Goal: Information Seeking & Learning: Find specific fact

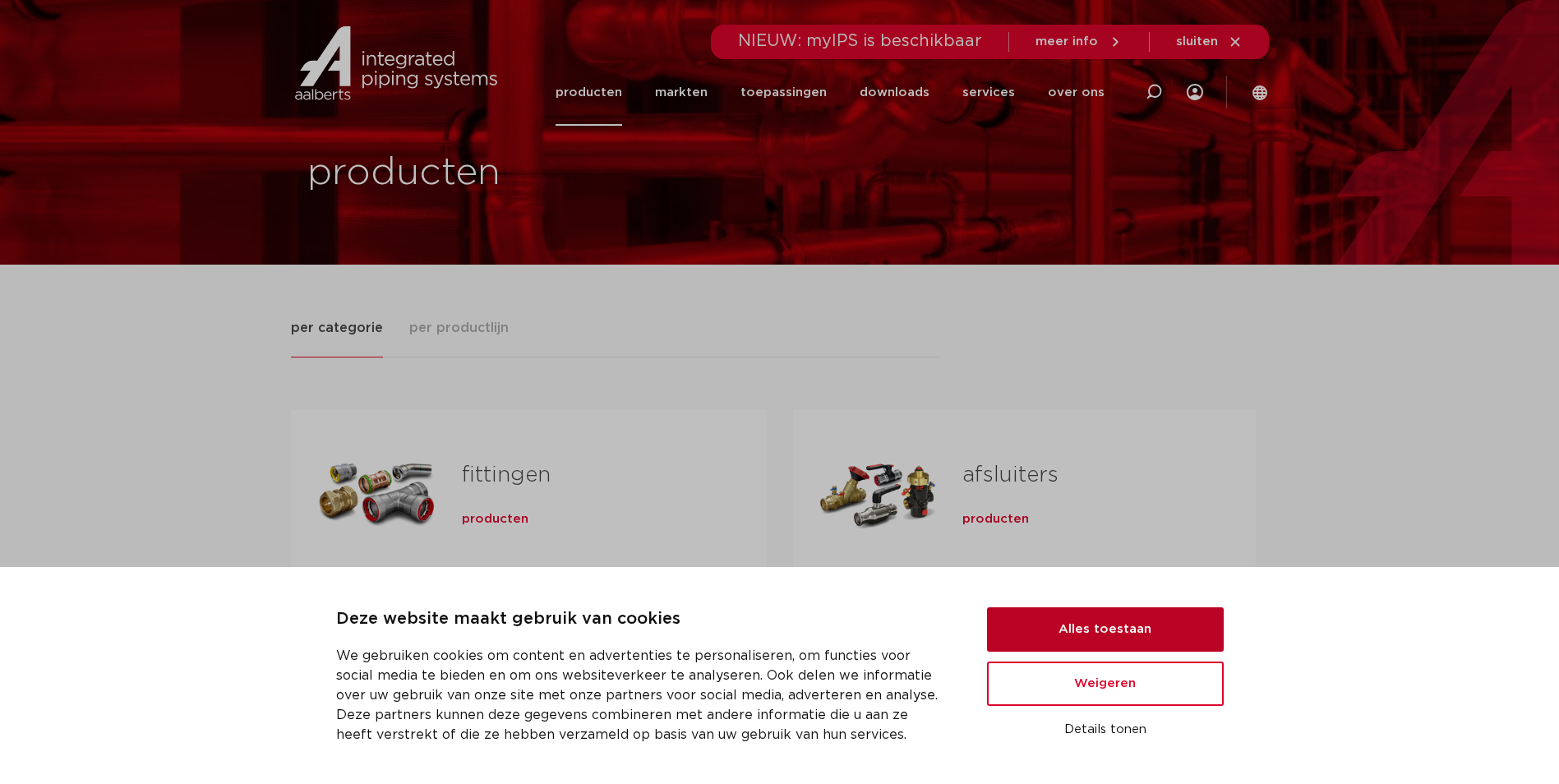
click at [1126, 616] on button "Alles toestaan" at bounding box center [1105, 629] width 237 height 45
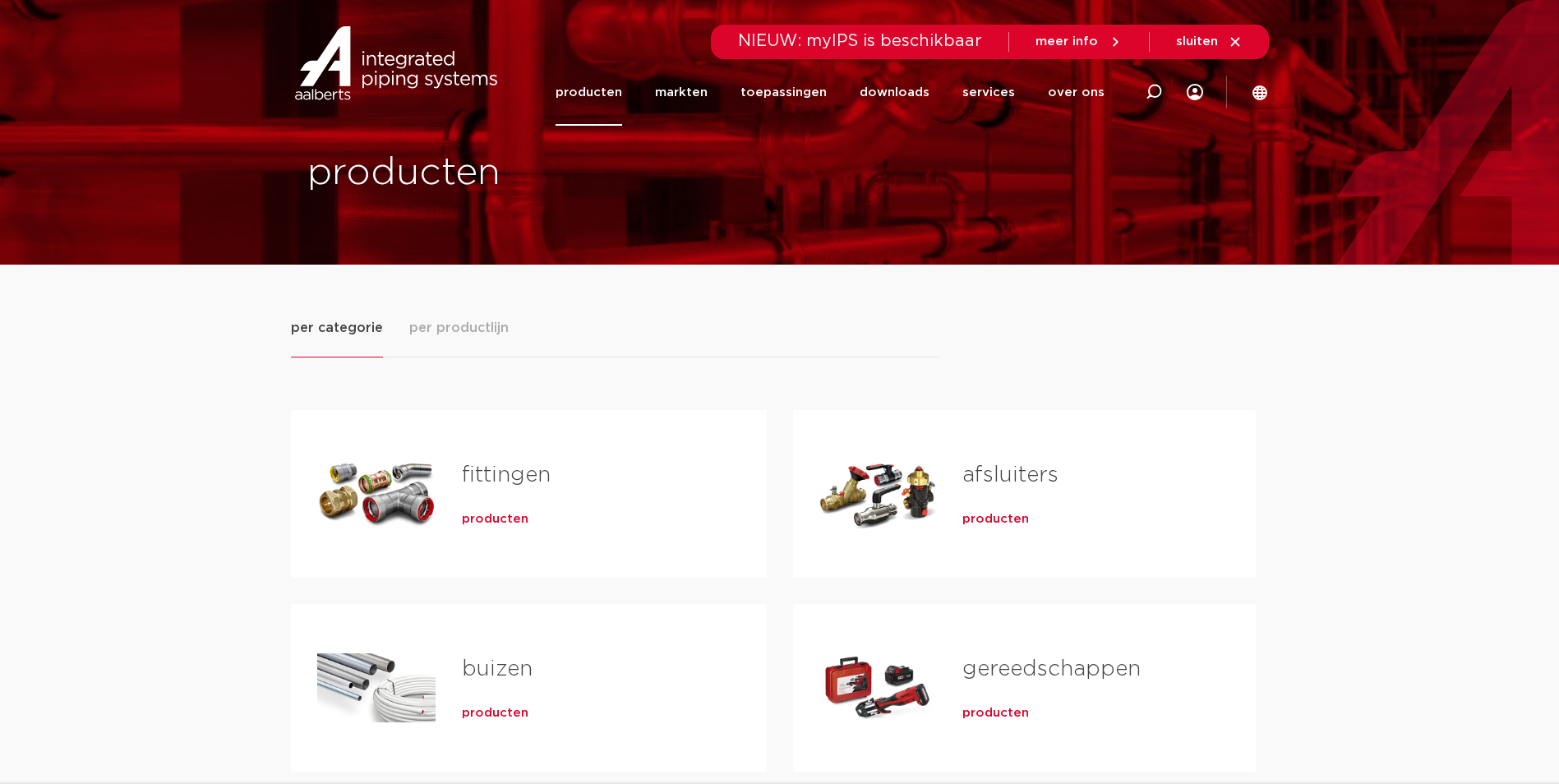
click at [496, 525] on span "producten" at bounding box center [495, 519] width 67 height 16
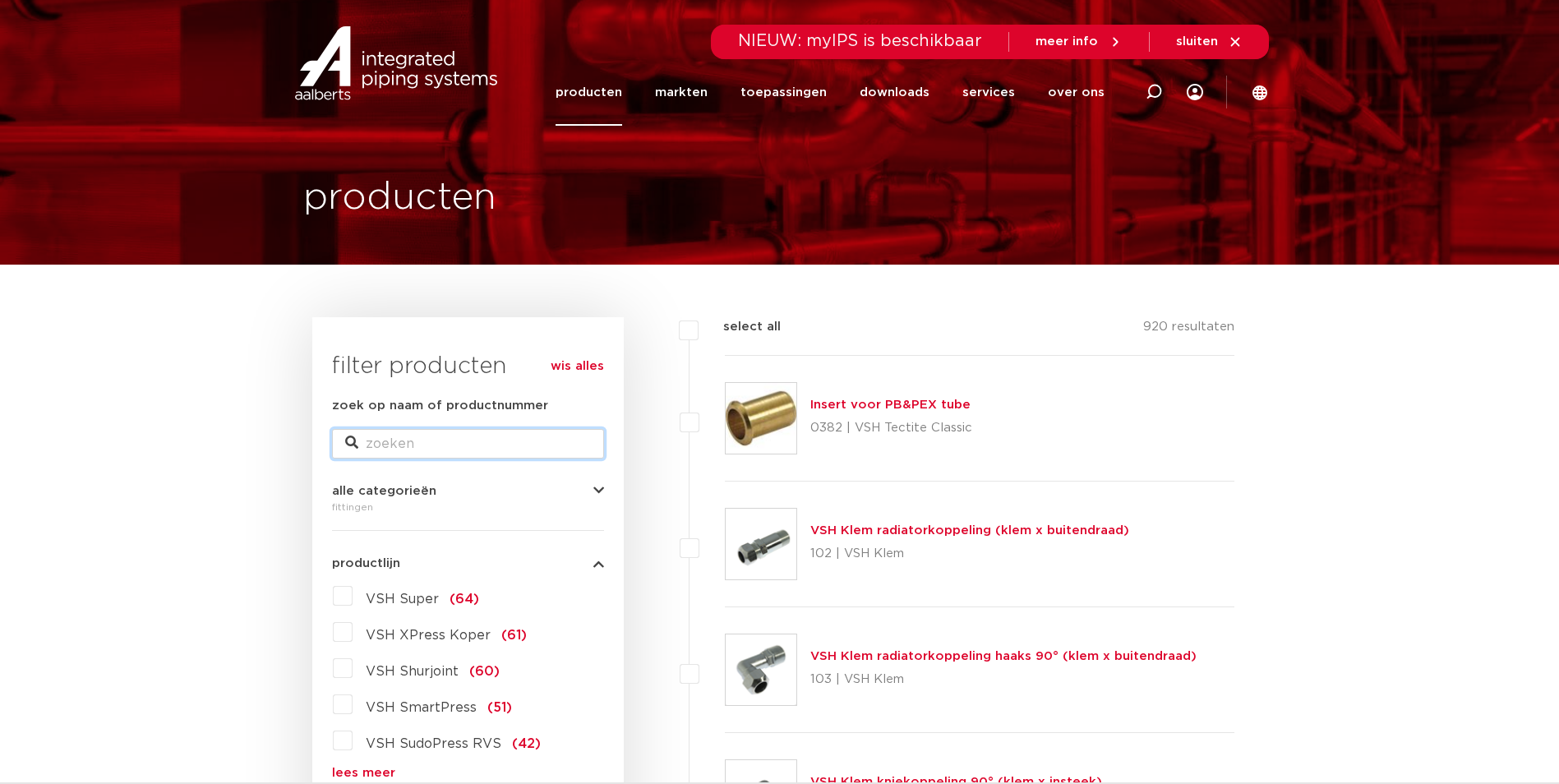
click at [433, 443] on input "zoek op naam of productnummer" at bounding box center [468, 443] width 272 height 29
type input "draadfitting"
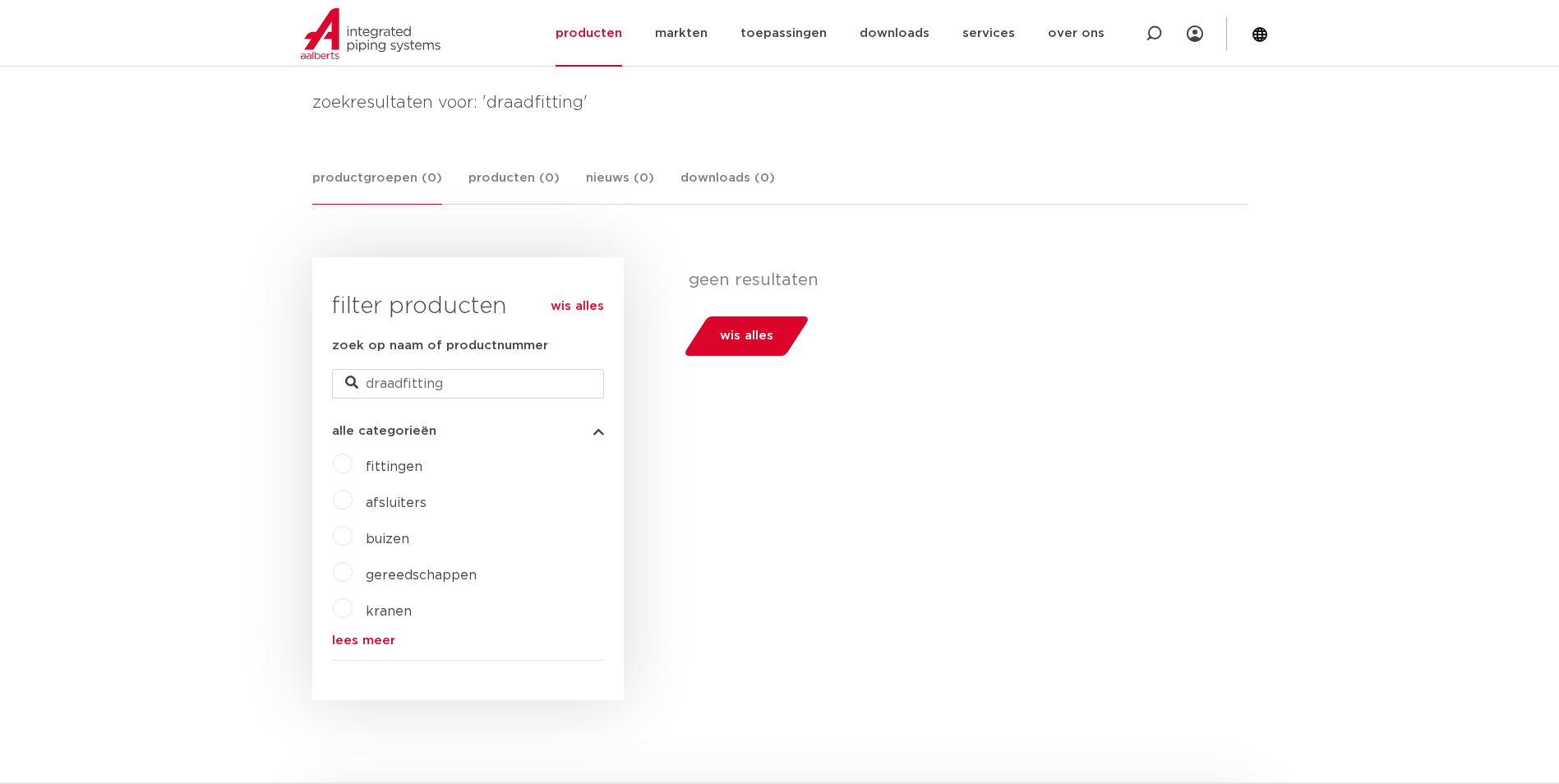
scroll to position [246, 0]
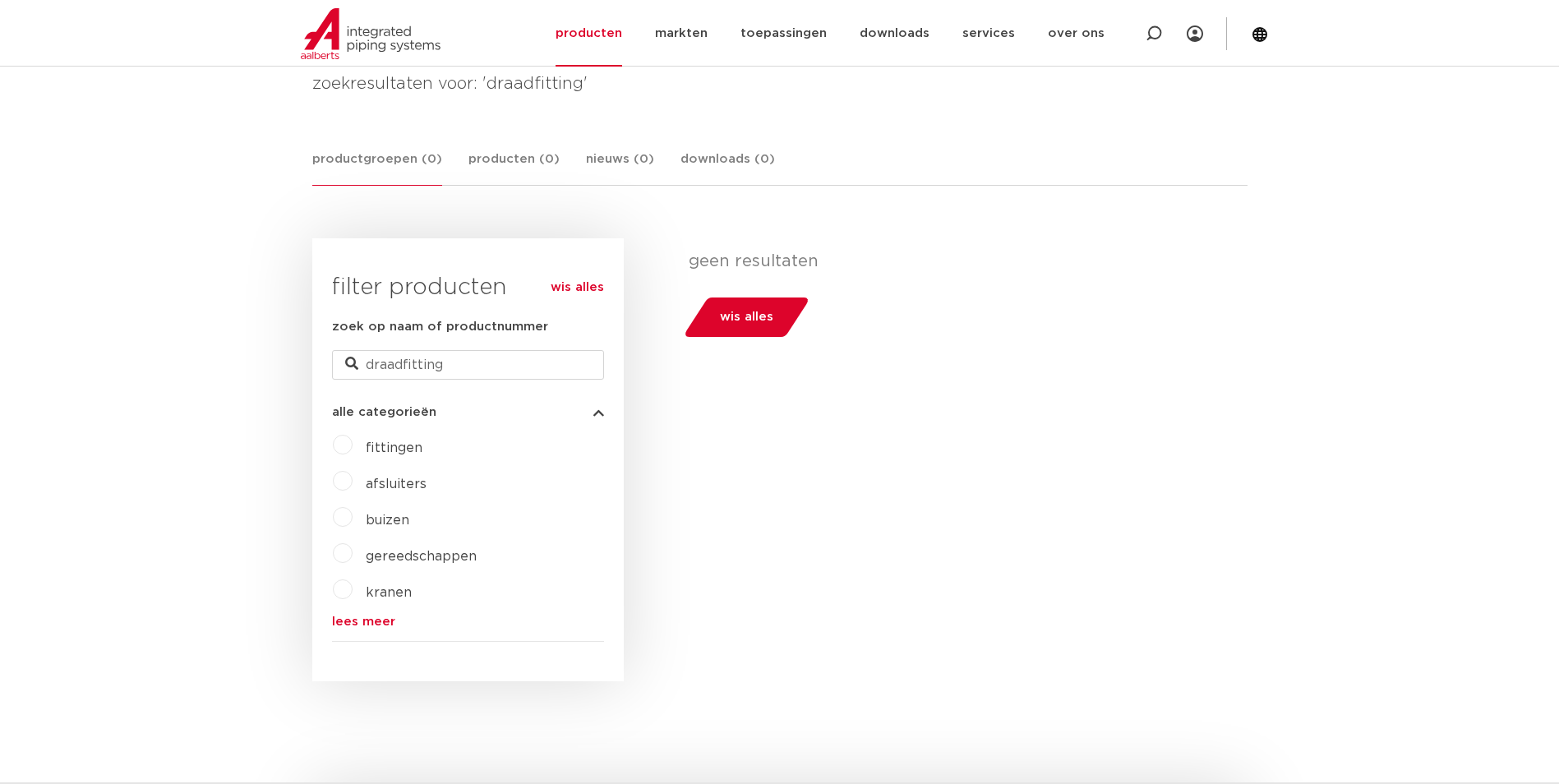
click at [353, 446] on label "fittingen" at bounding box center [387, 445] width 69 height 27
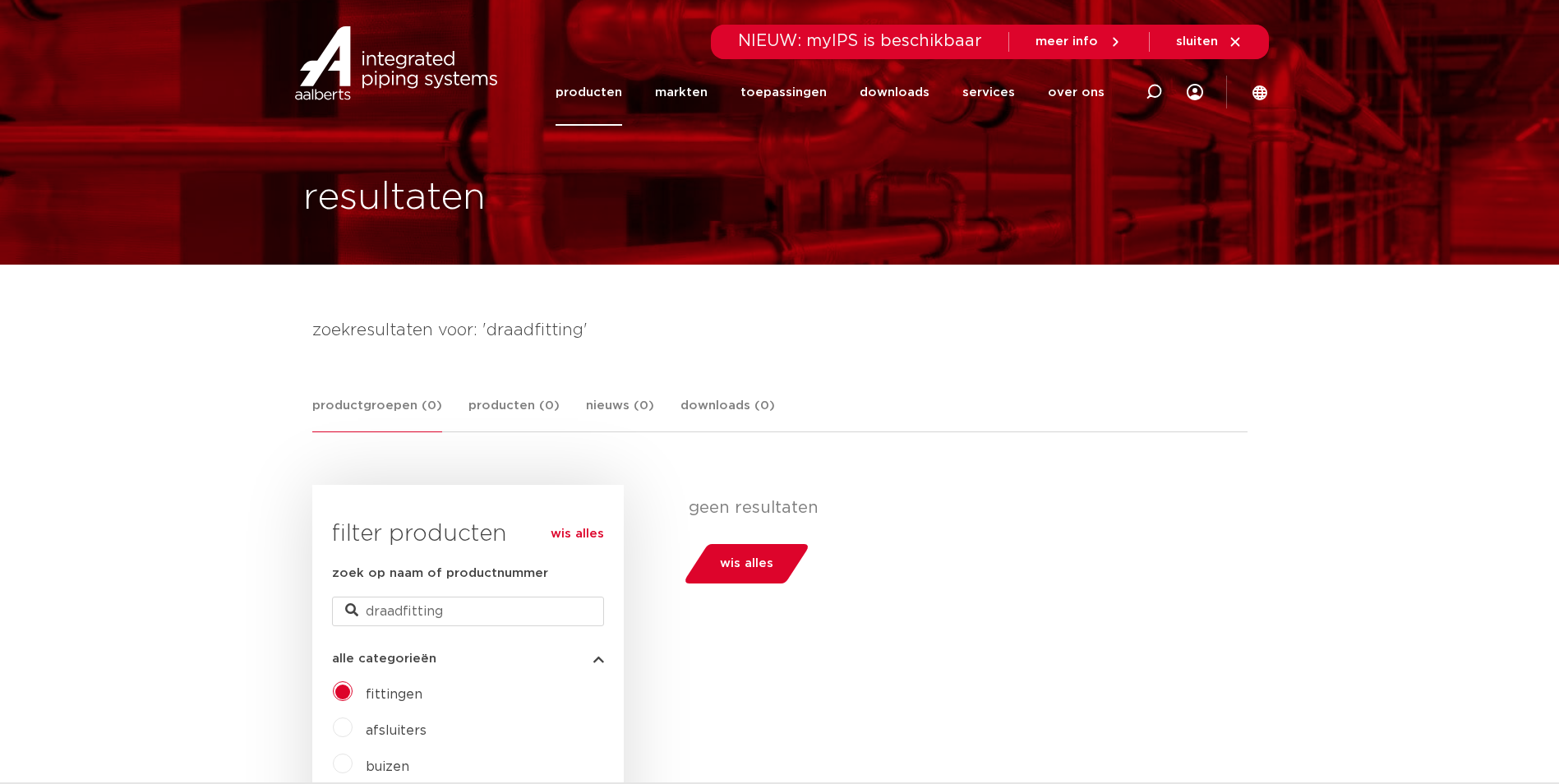
click at [598, 89] on link "producten" at bounding box center [588, 92] width 67 height 67
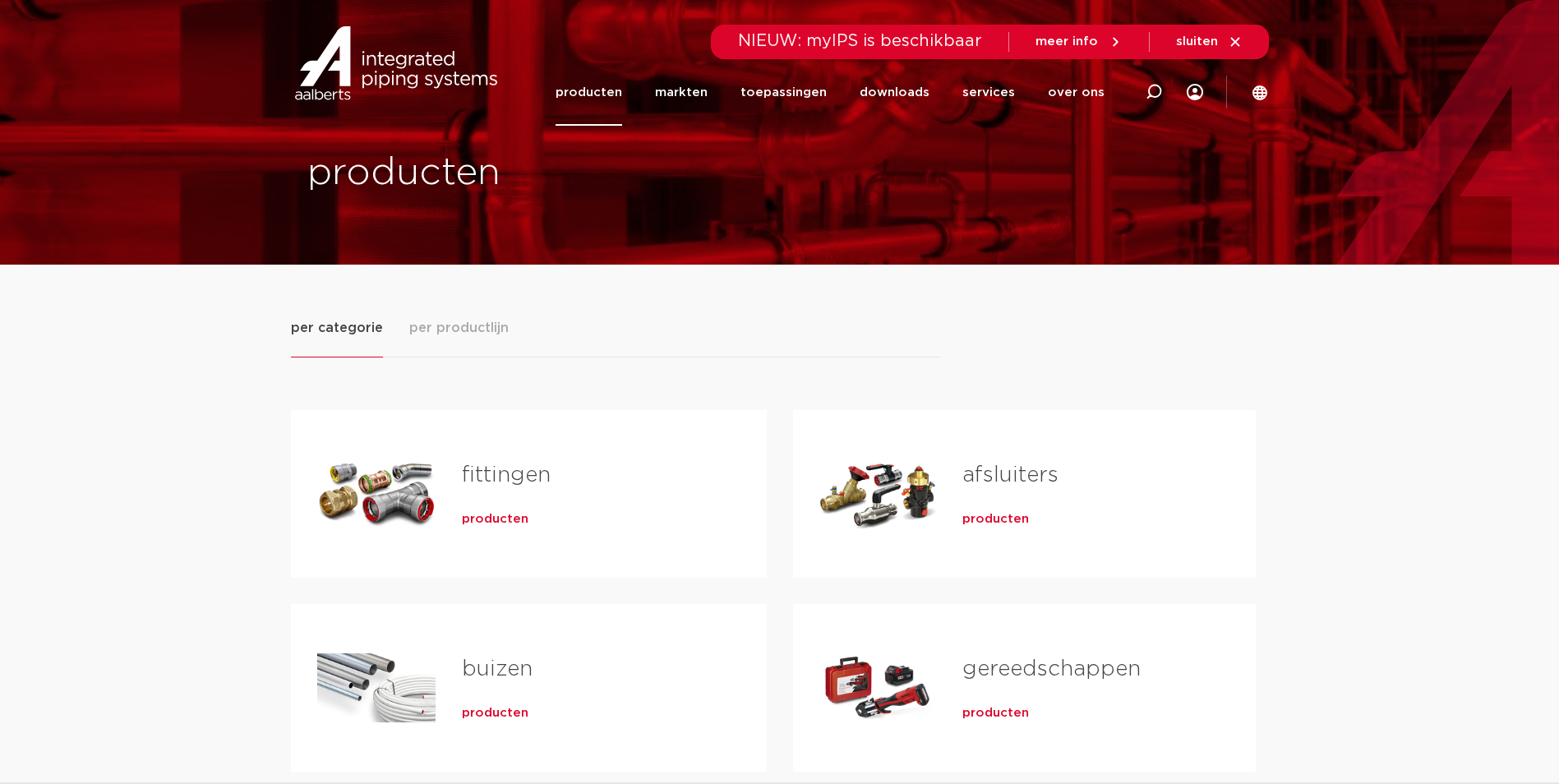
click at [505, 474] on link "fittingen" at bounding box center [506, 474] width 88 height 21
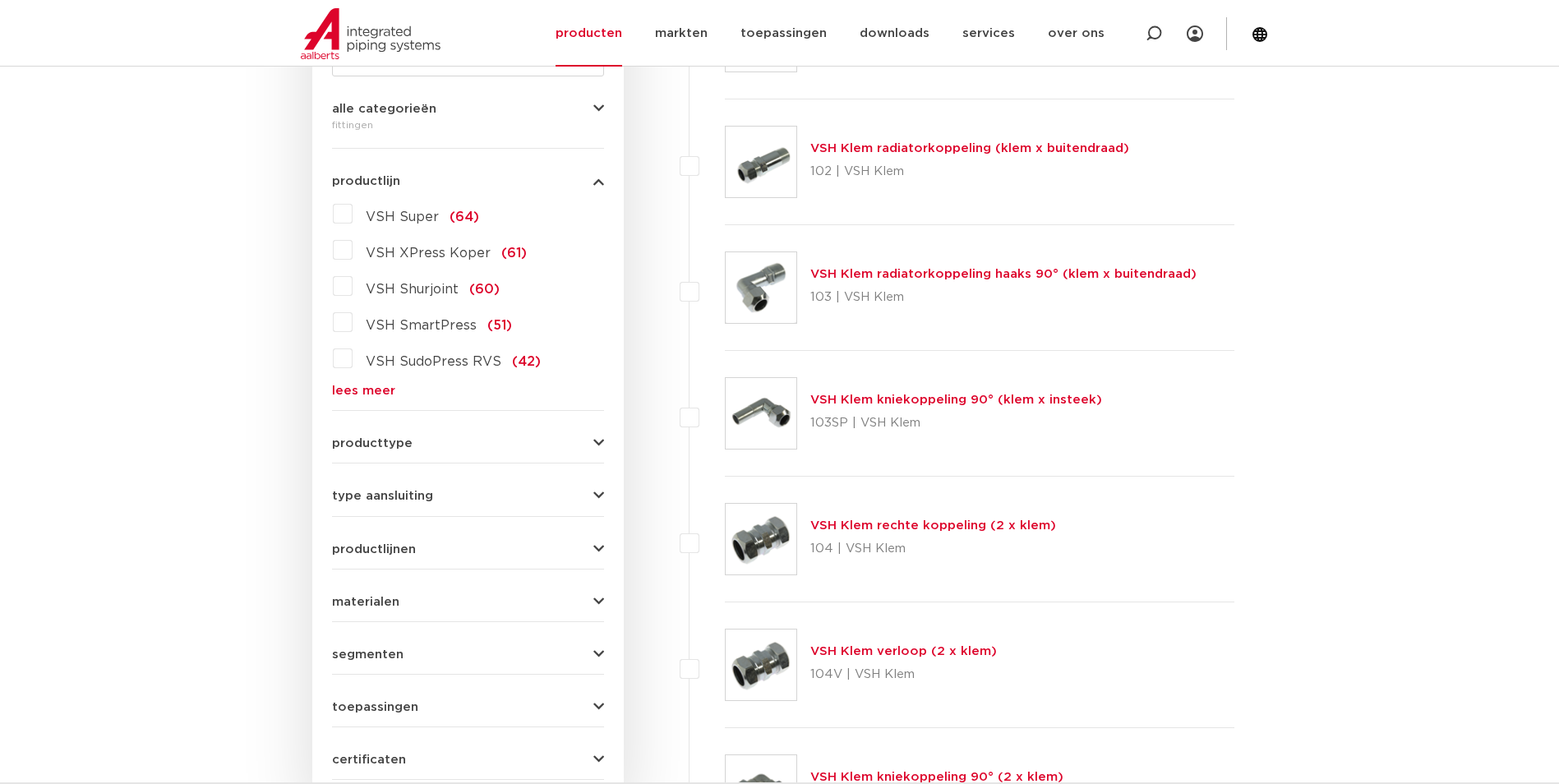
scroll to position [411, 0]
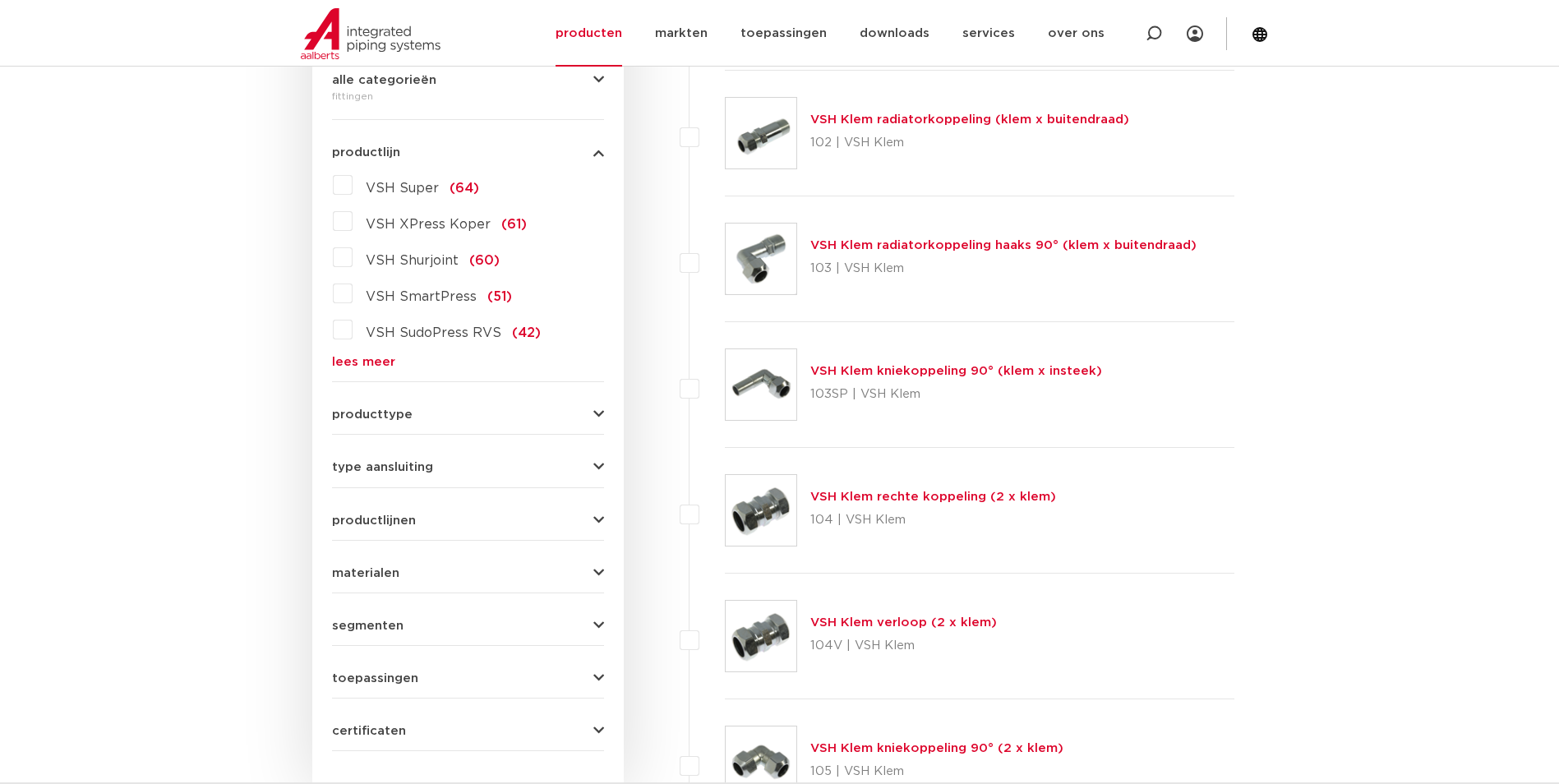
click at [593, 466] on icon "button" at bounding box center [598, 467] width 10 height 12
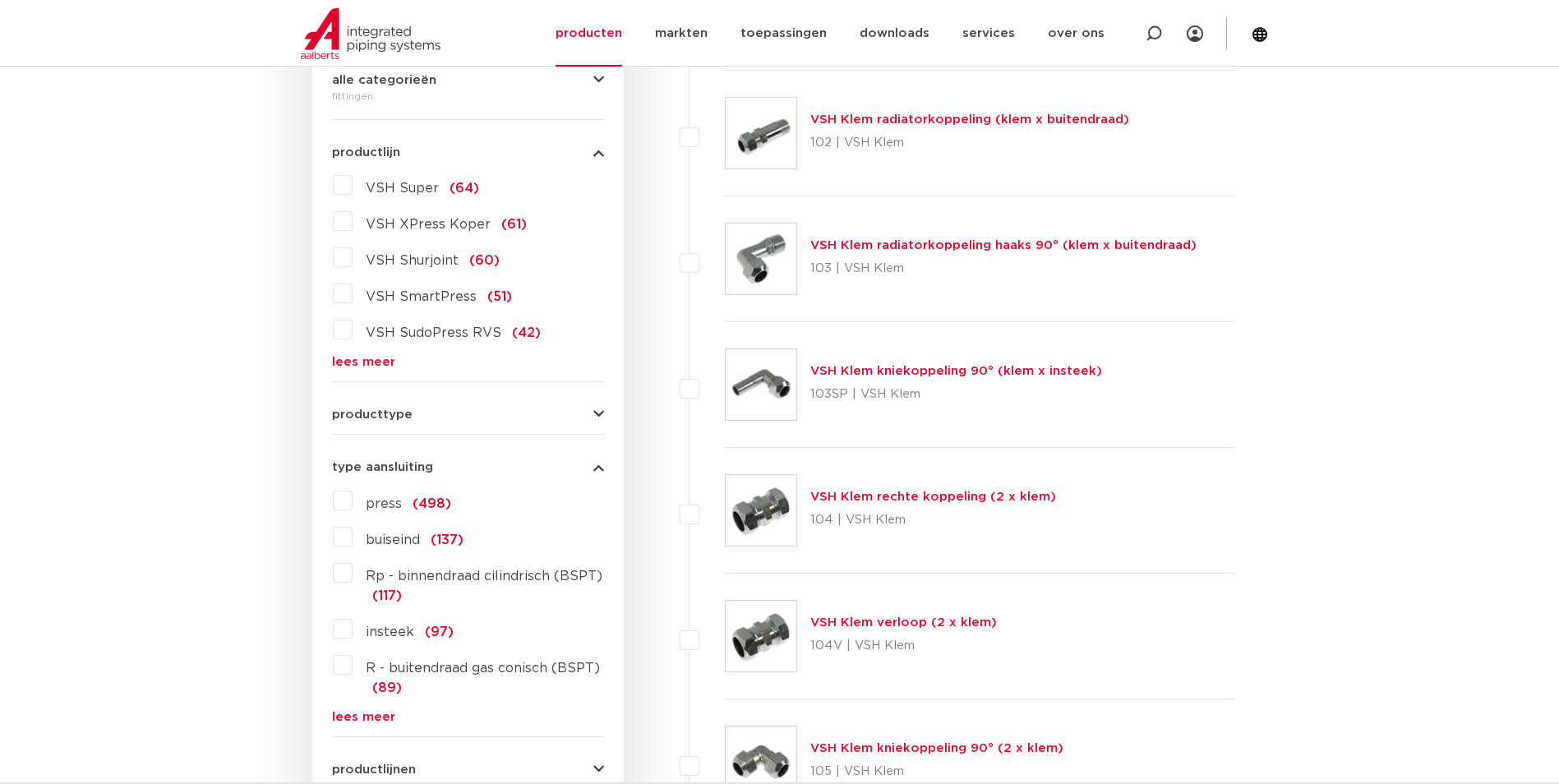
click at [593, 466] on icon "button" at bounding box center [598, 467] width 10 height 12
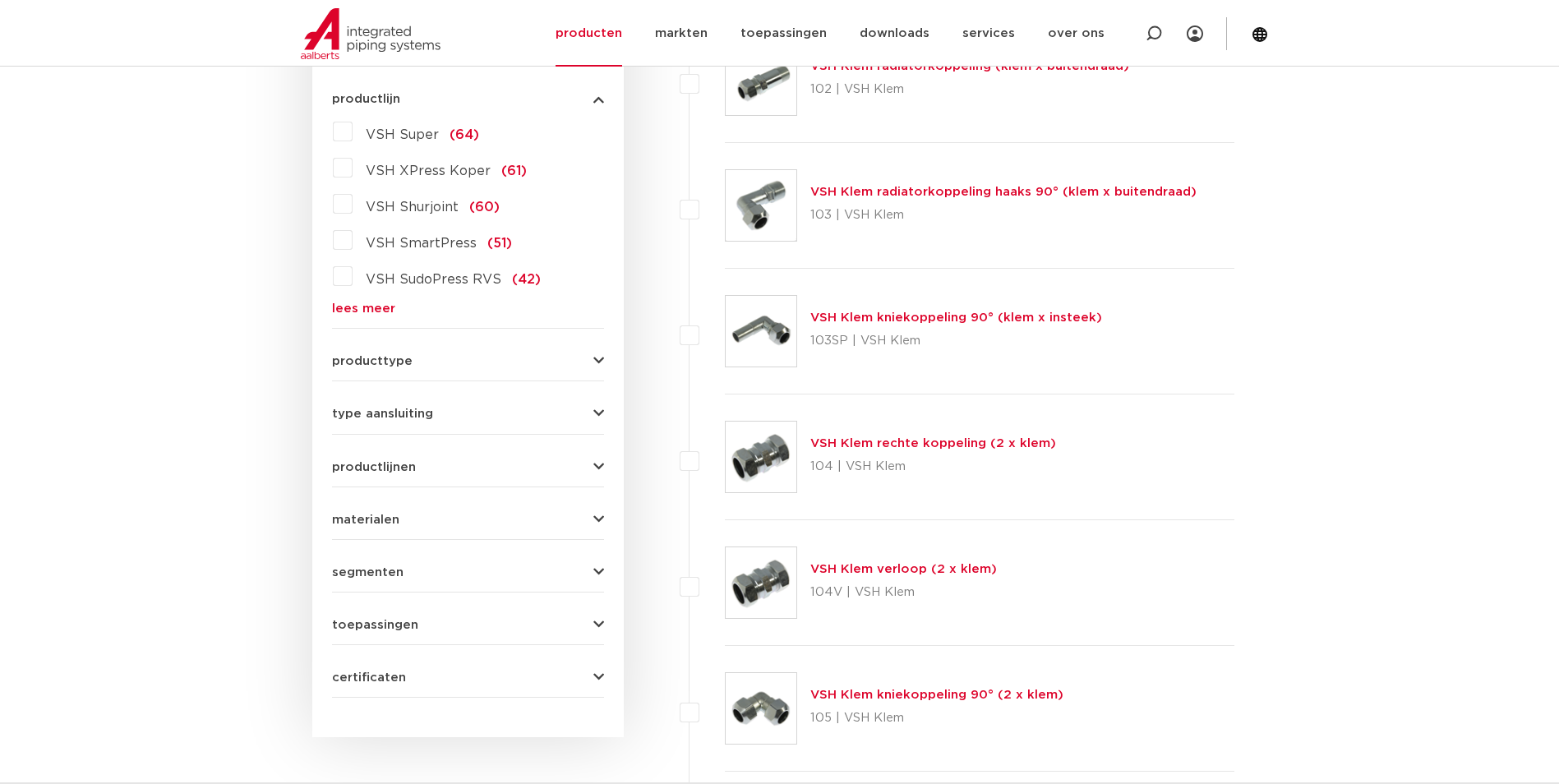
scroll to position [493, 0]
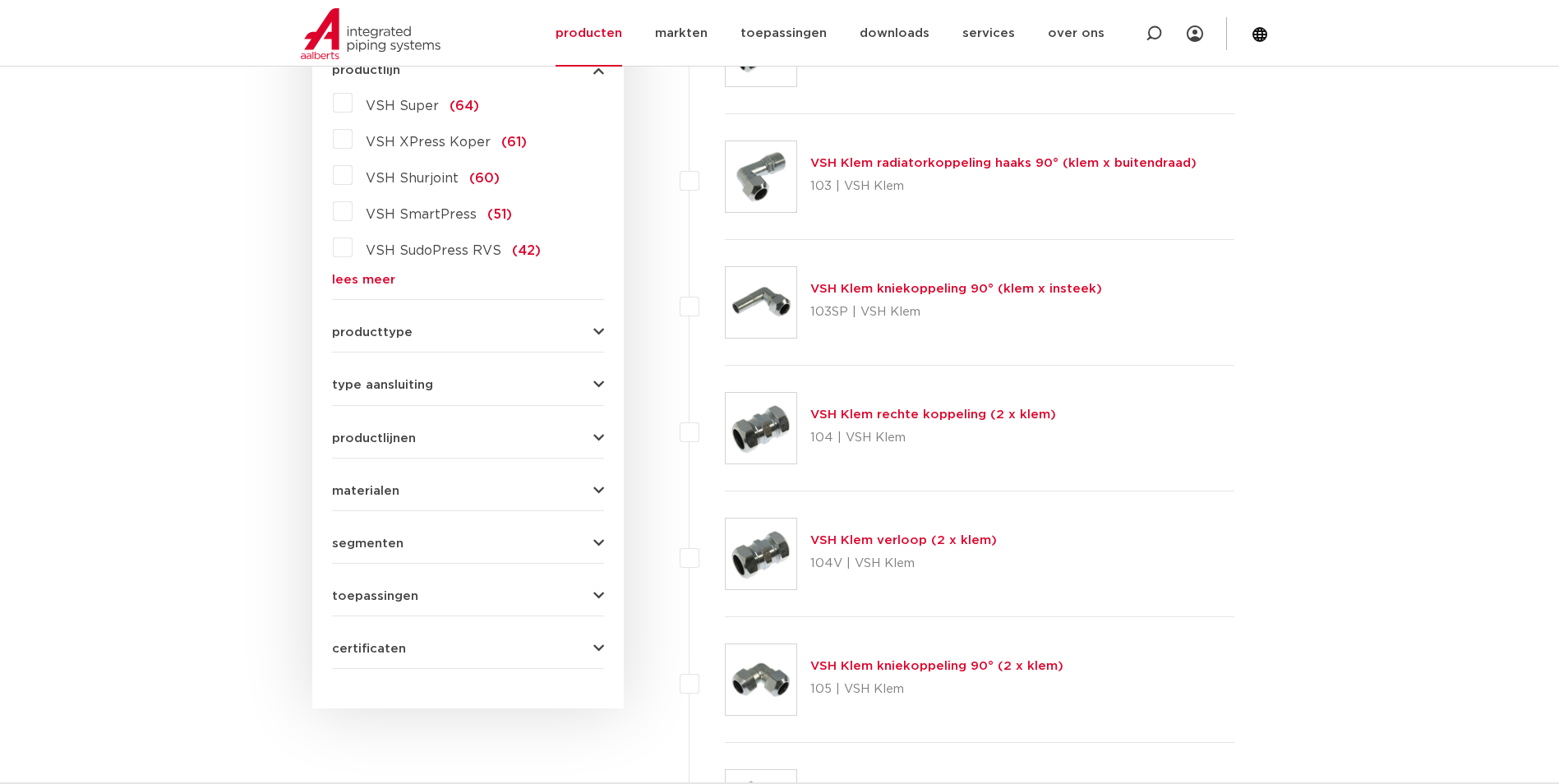
click at [593, 489] on icon "button" at bounding box center [598, 490] width 10 height 12
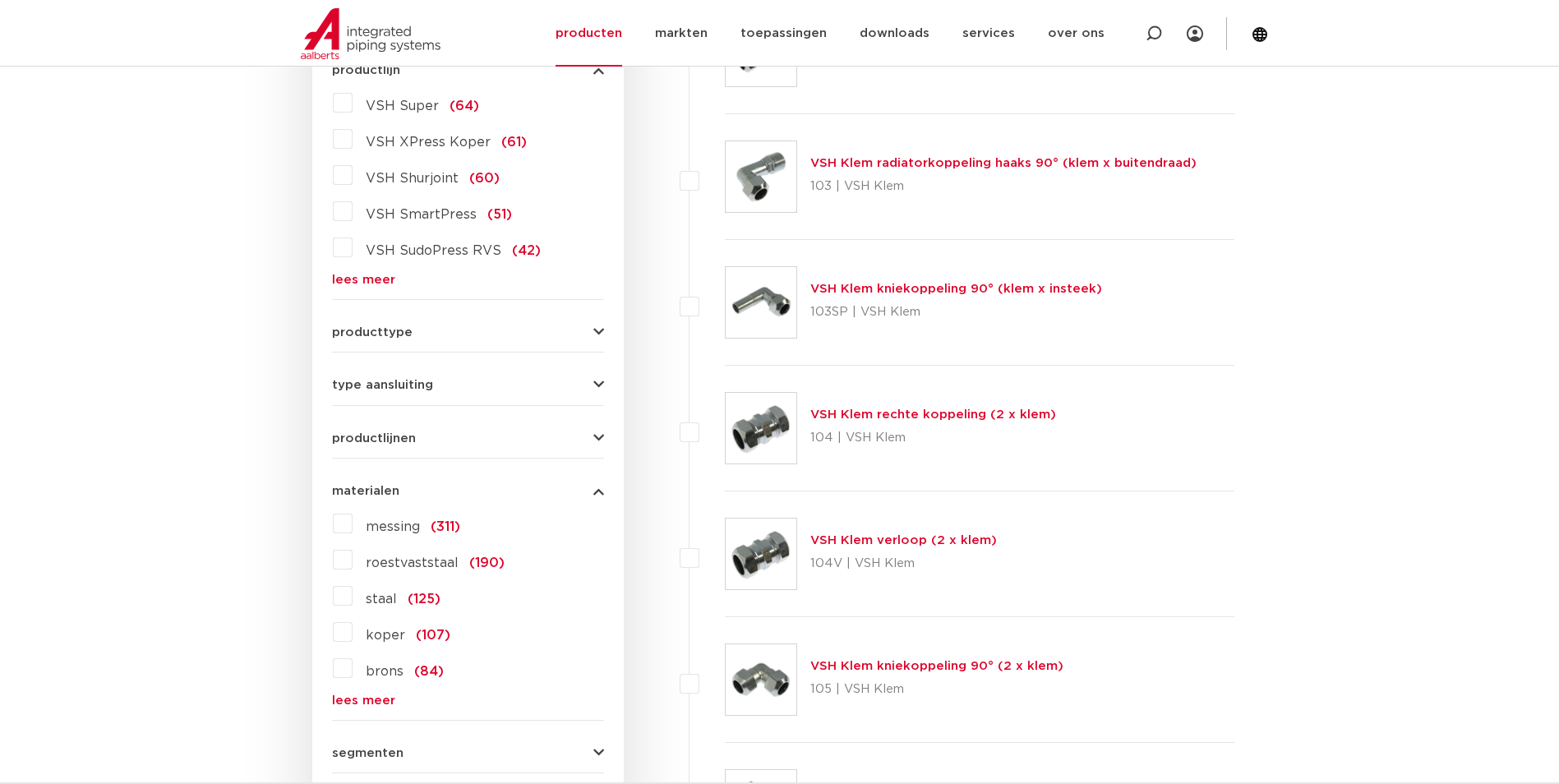
click at [598, 490] on icon "button" at bounding box center [598, 490] width 10 height 12
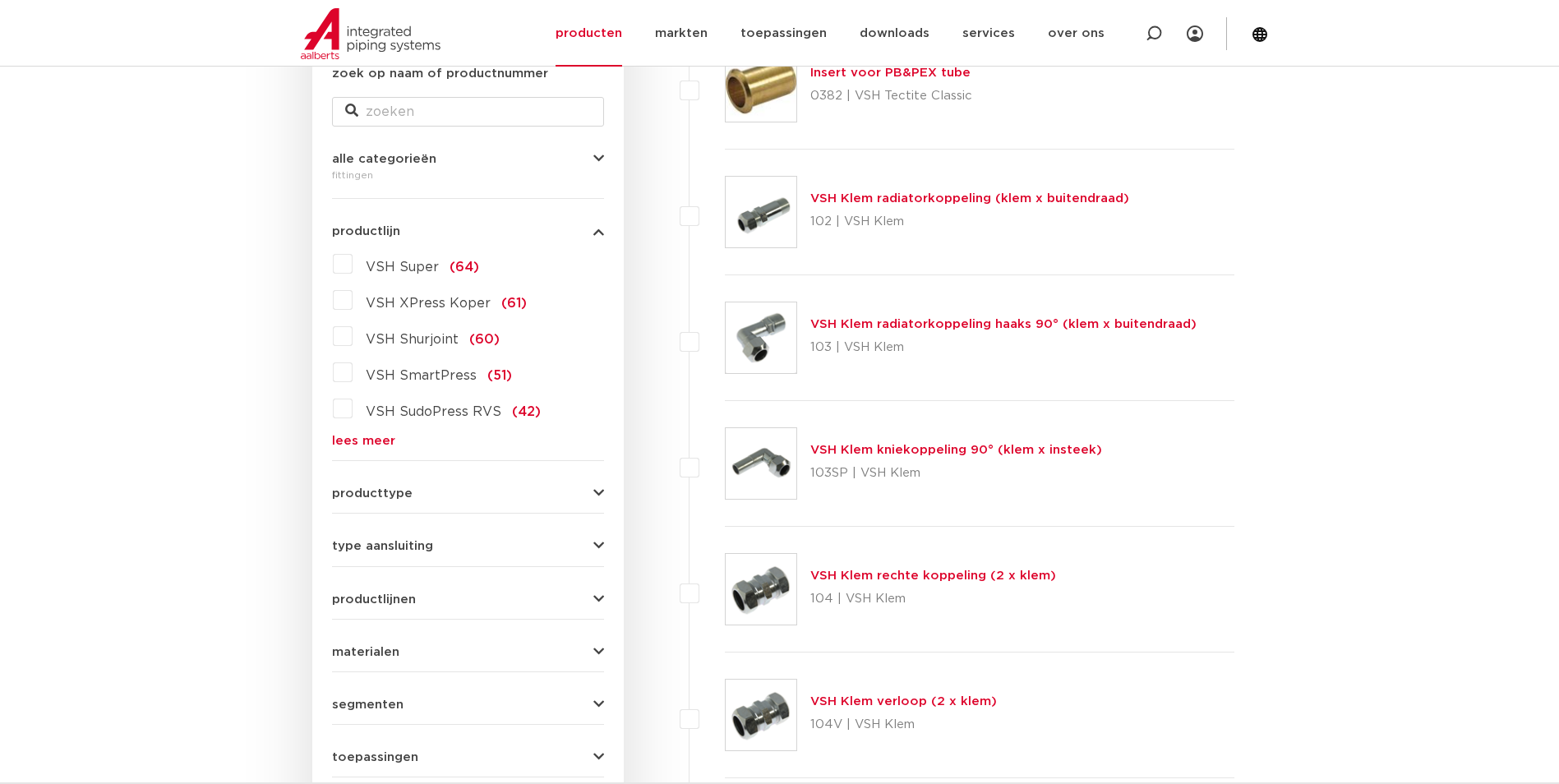
scroll to position [329, 0]
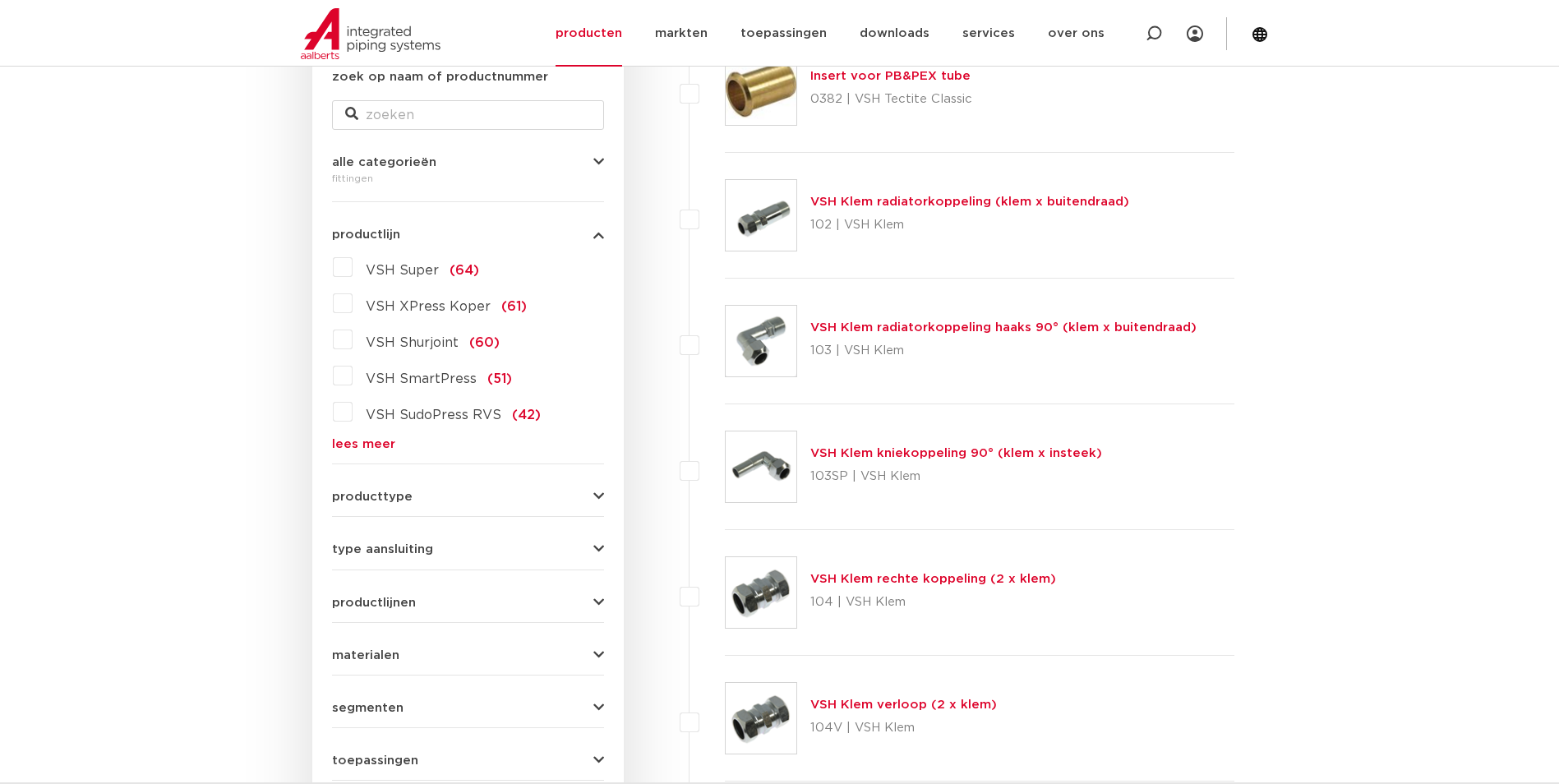
click at [352, 448] on link "lees meer" at bounding box center [468, 444] width 272 height 12
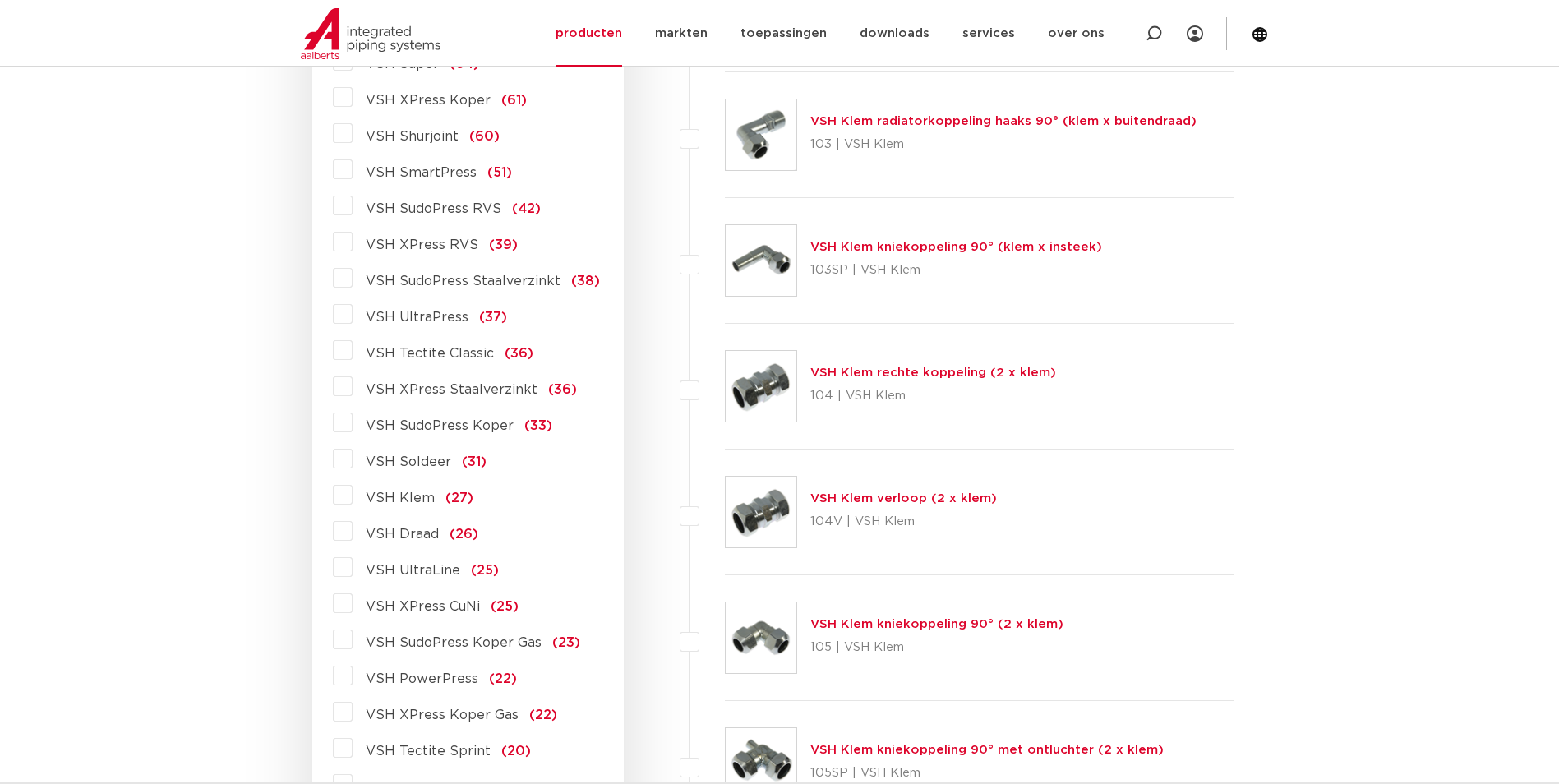
scroll to position [575, 0]
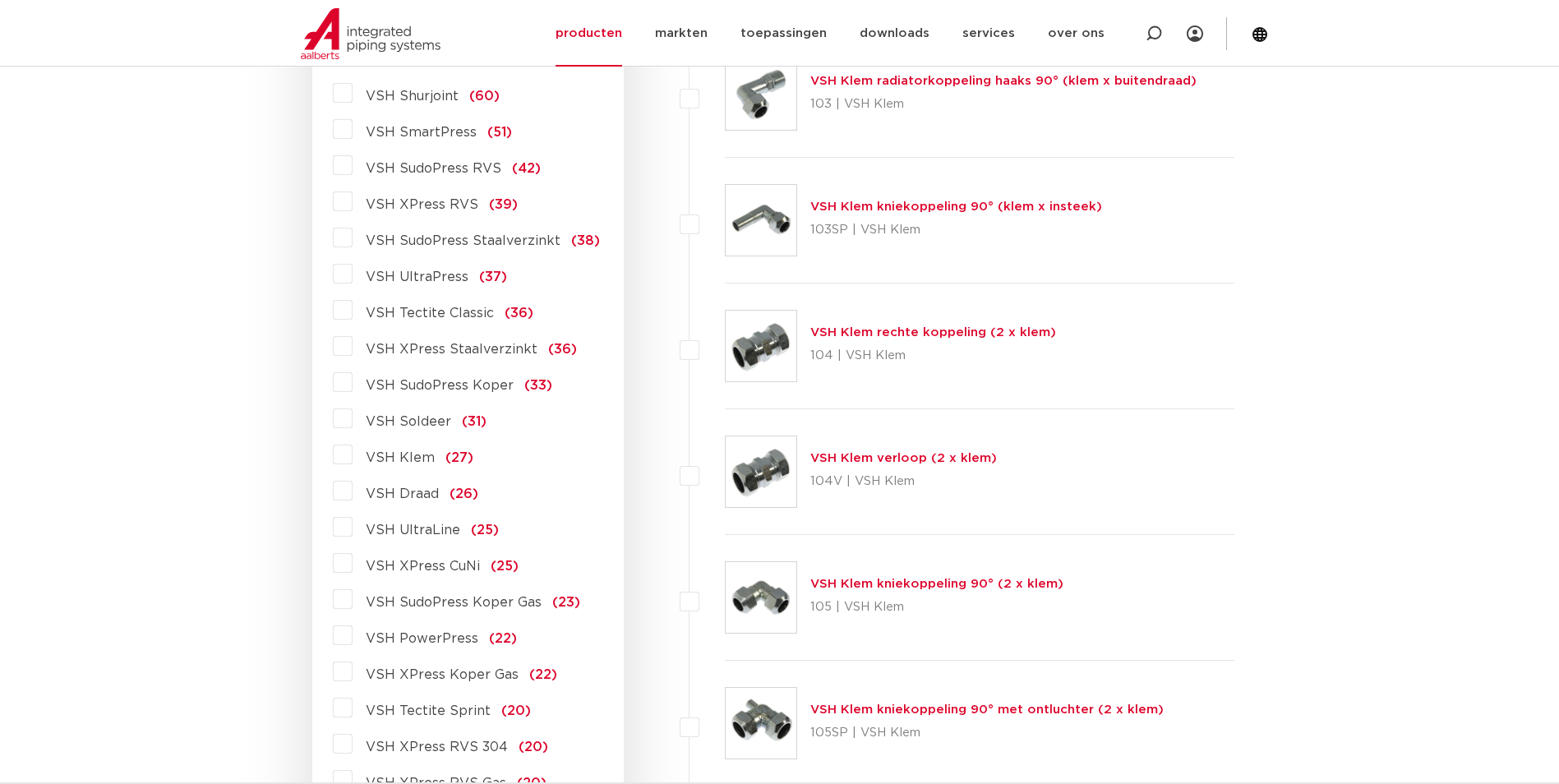
click at [353, 494] on label "VSH Draad (26)" at bounding box center [415, 490] width 125 height 27
click at [0, 0] on input "VSH Draad (26)" at bounding box center [0, 0] width 0 height 0
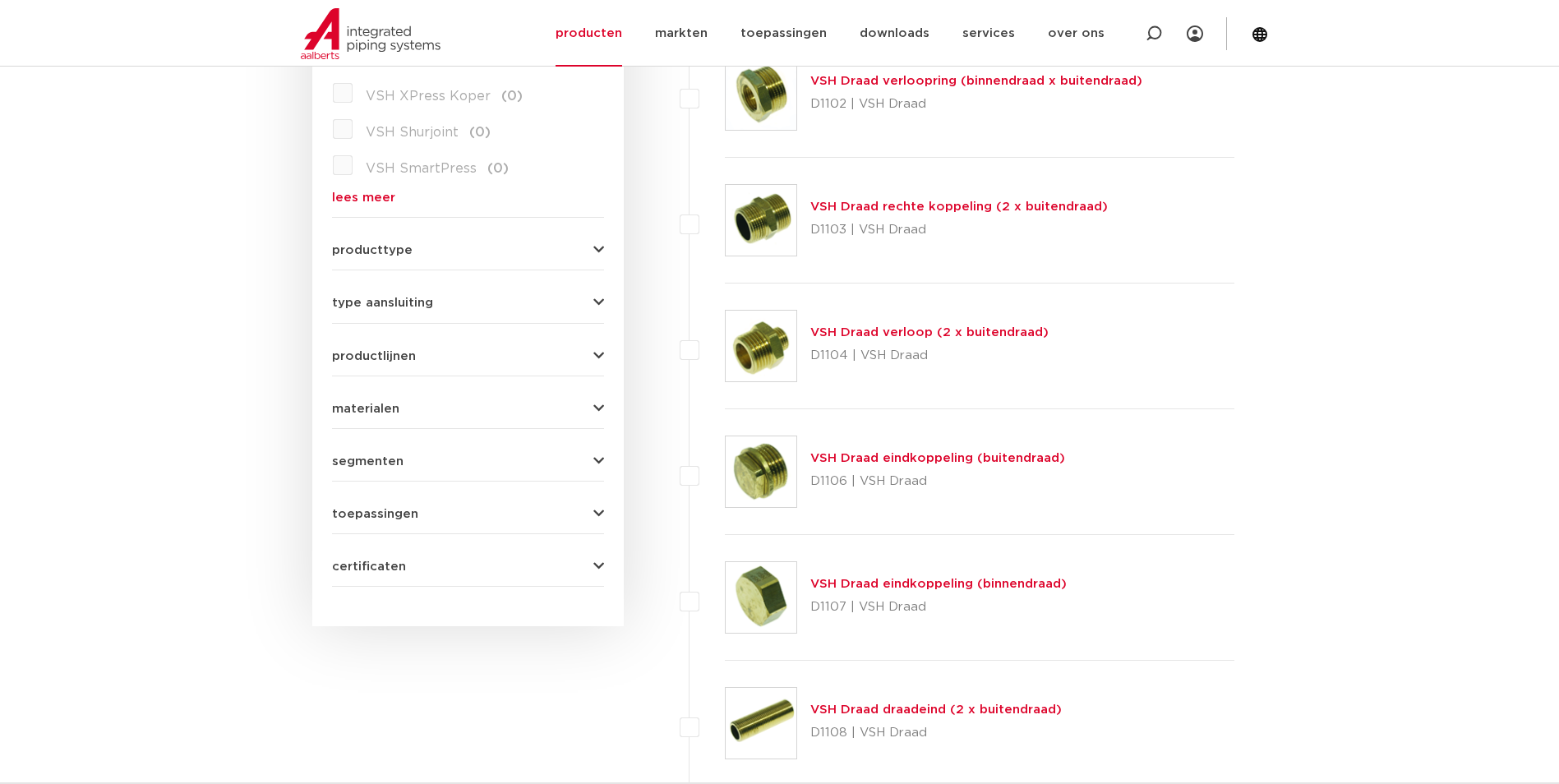
click at [888, 206] on link "VSH Draad rechte koppeling (2 x buitendraad)" at bounding box center [958, 206] width 298 height 12
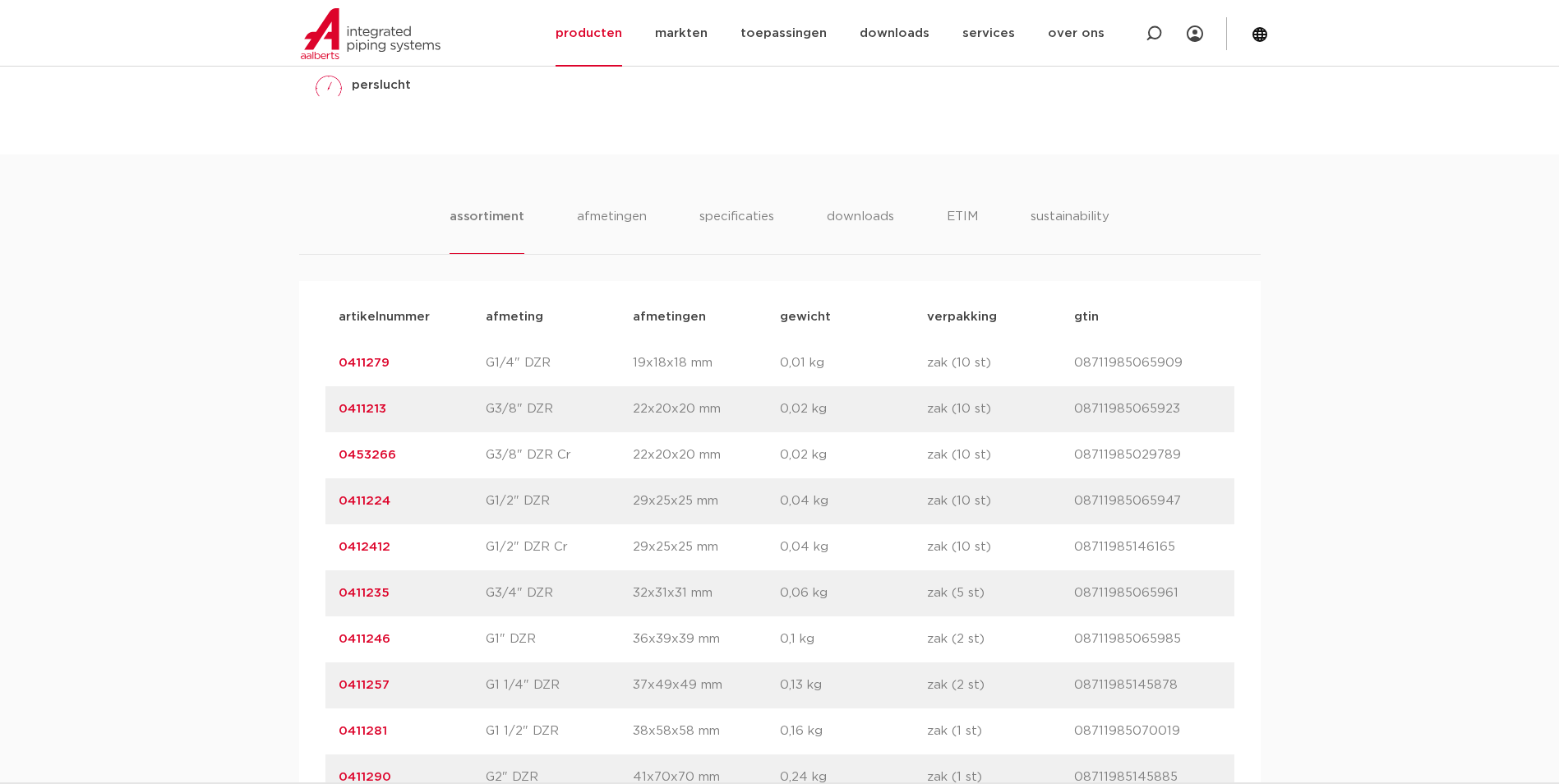
scroll to position [985, 0]
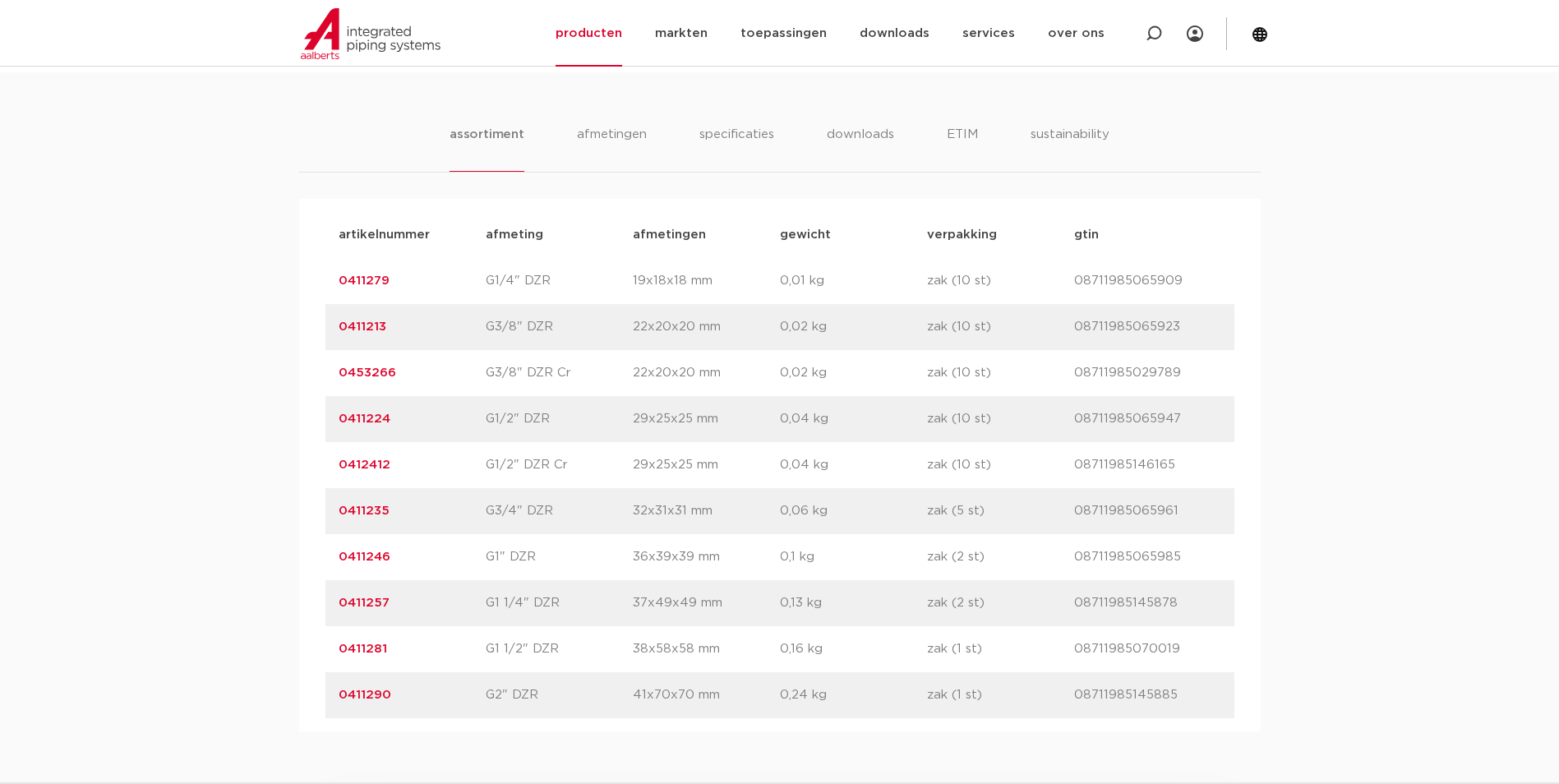
click at [361, 558] on link "0411246" at bounding box center [364, 556] width 51 height 12
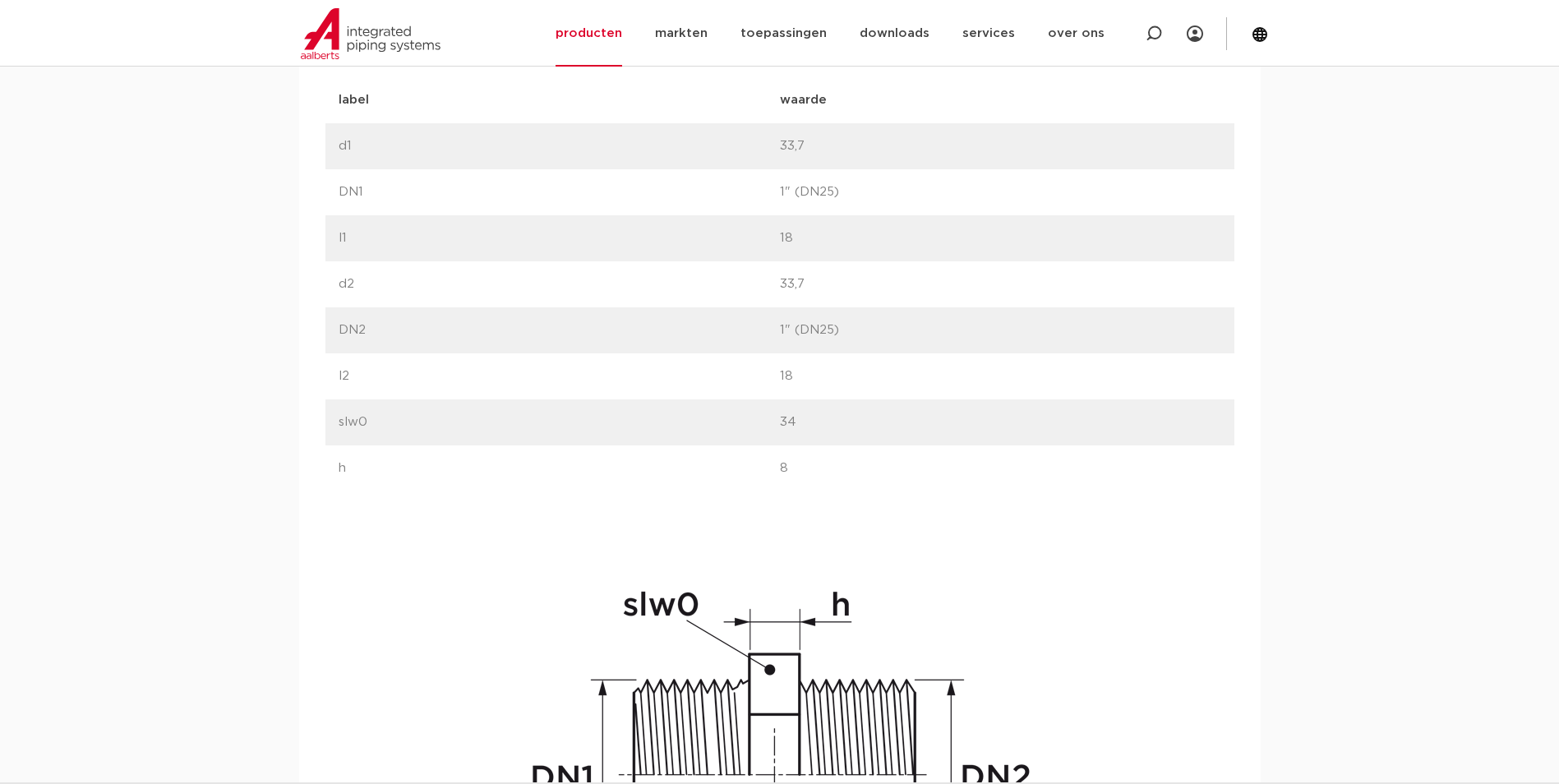
scroll to position [1233, 0]
